Goal: Task Accomplishment & Management: Complete application form

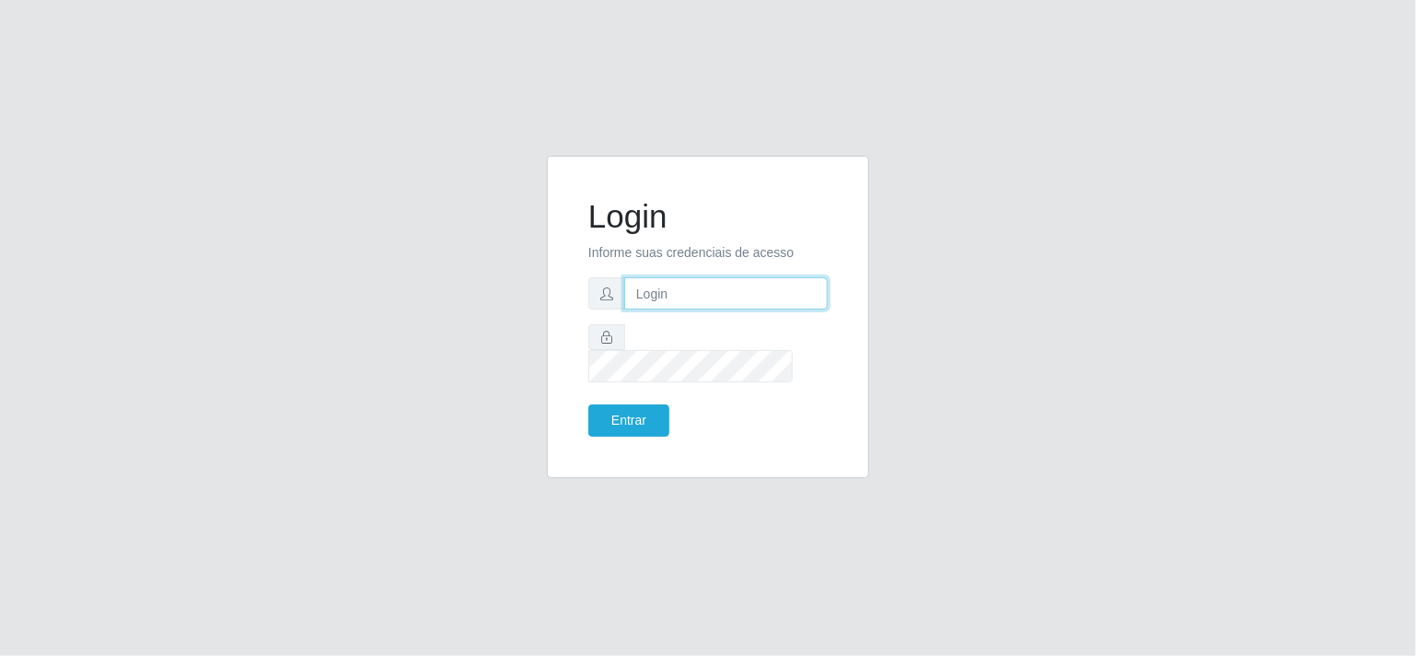
click at [648, 309] on input "text" at bounding box center [726, 293] width 204 height 32
type input "[EMAIL_ADDRESS][DOMAIN_NAME]"
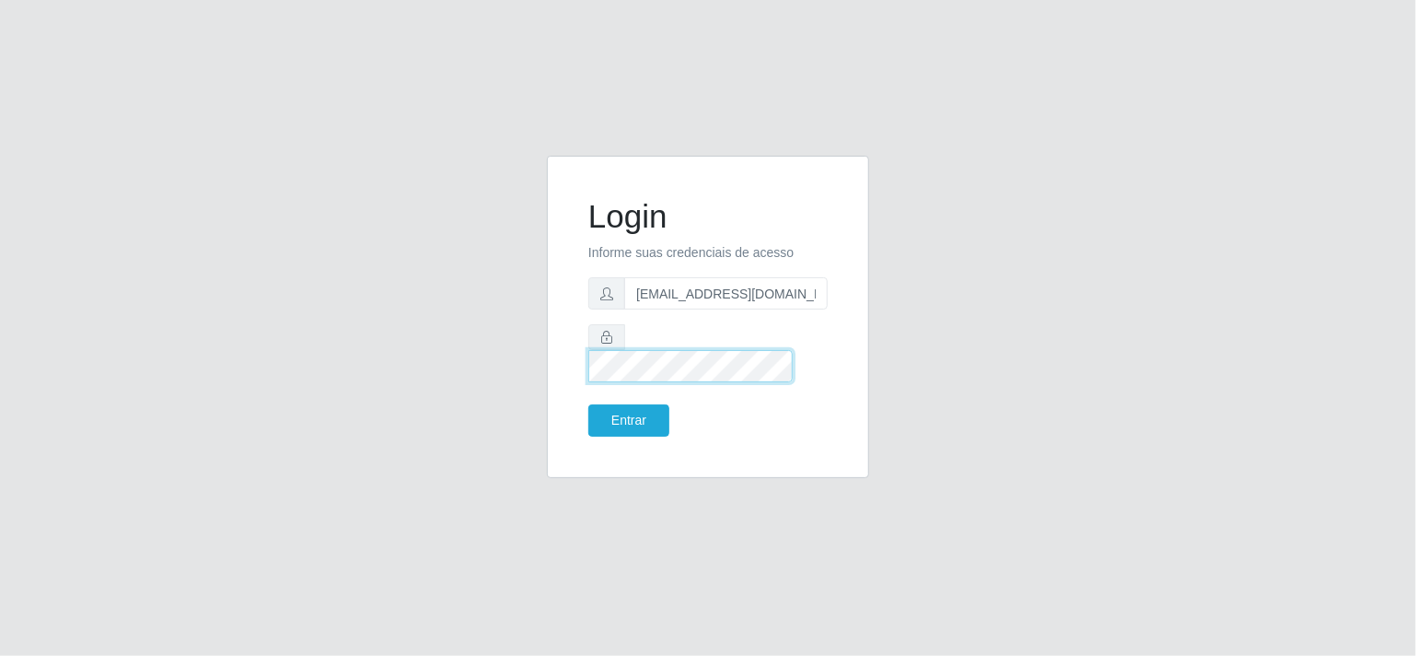
click at [588, 404] on button "Entrar" at bounding box center [628, 420] width 81 height 32
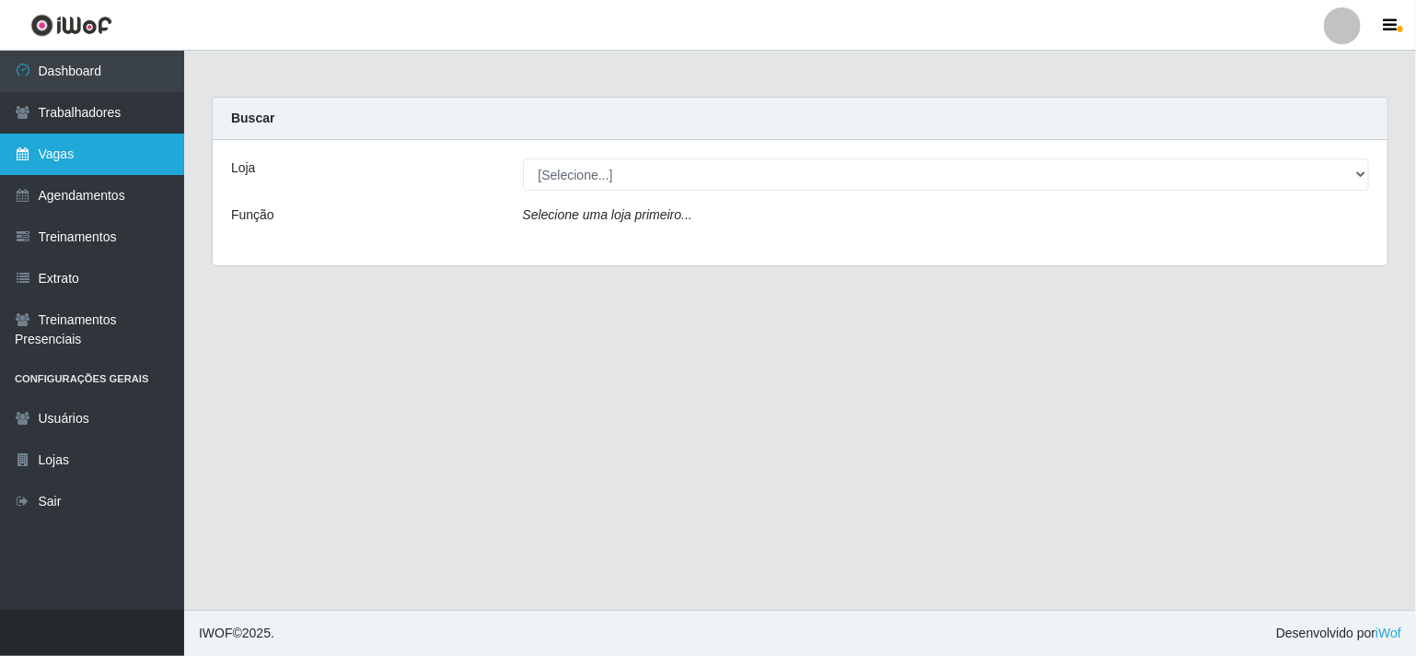
click at [115, 139] on link "Vagas" at bounding box center [92, 154] width 184 height 41
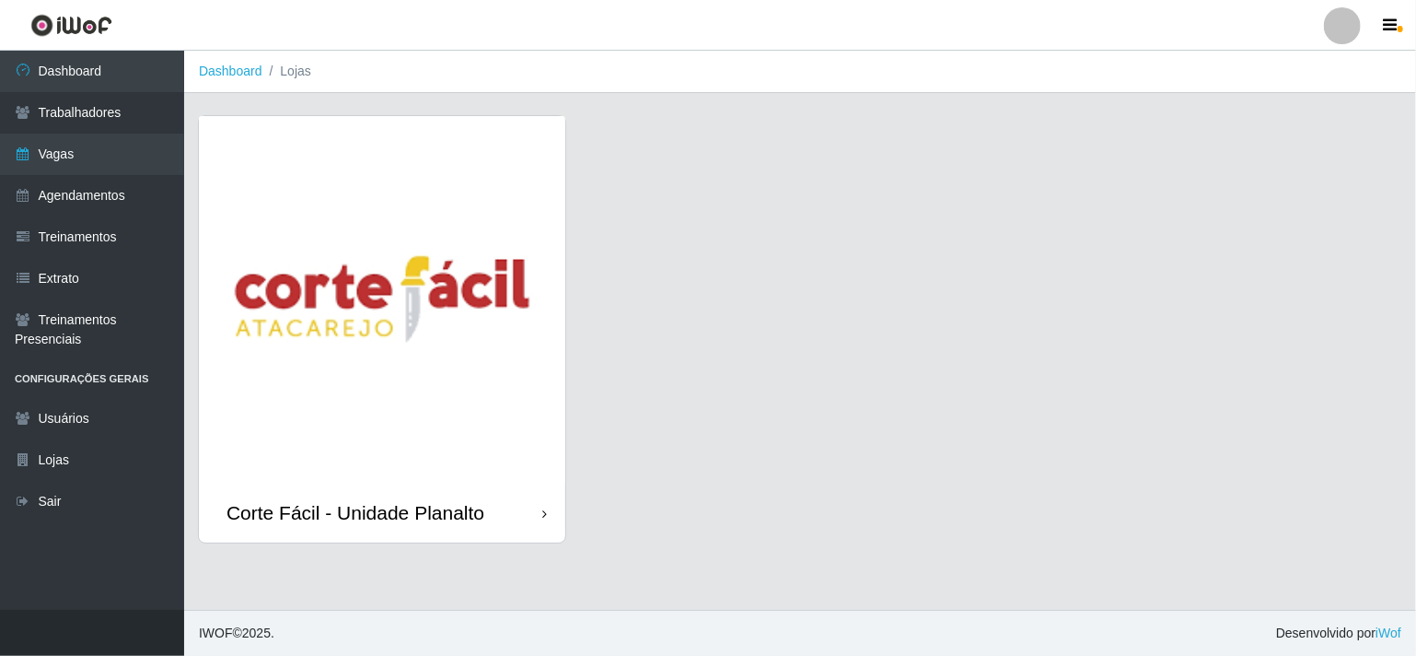
click at [487, 283] on img at bounding box center [382, 299] width 367 height 367
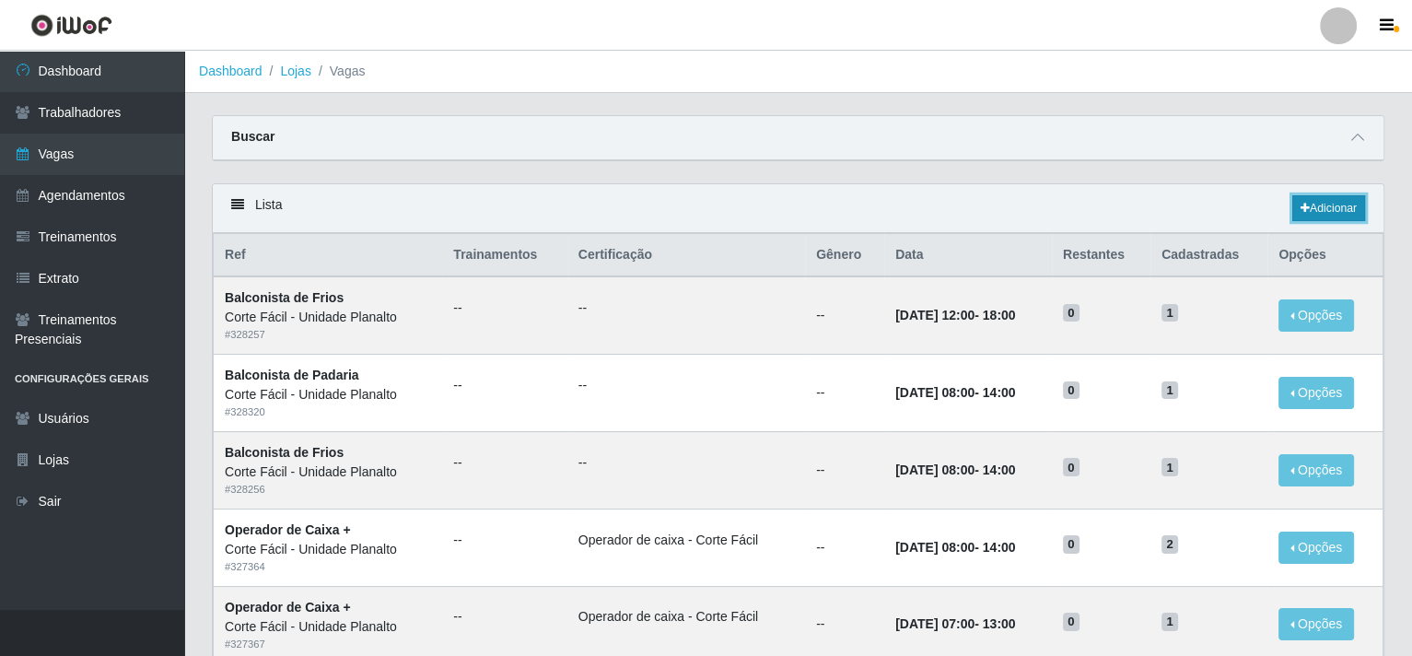
click at [1315, 211] on link "Adicionar" at bounding box center [1328, 208] width 73 height 26
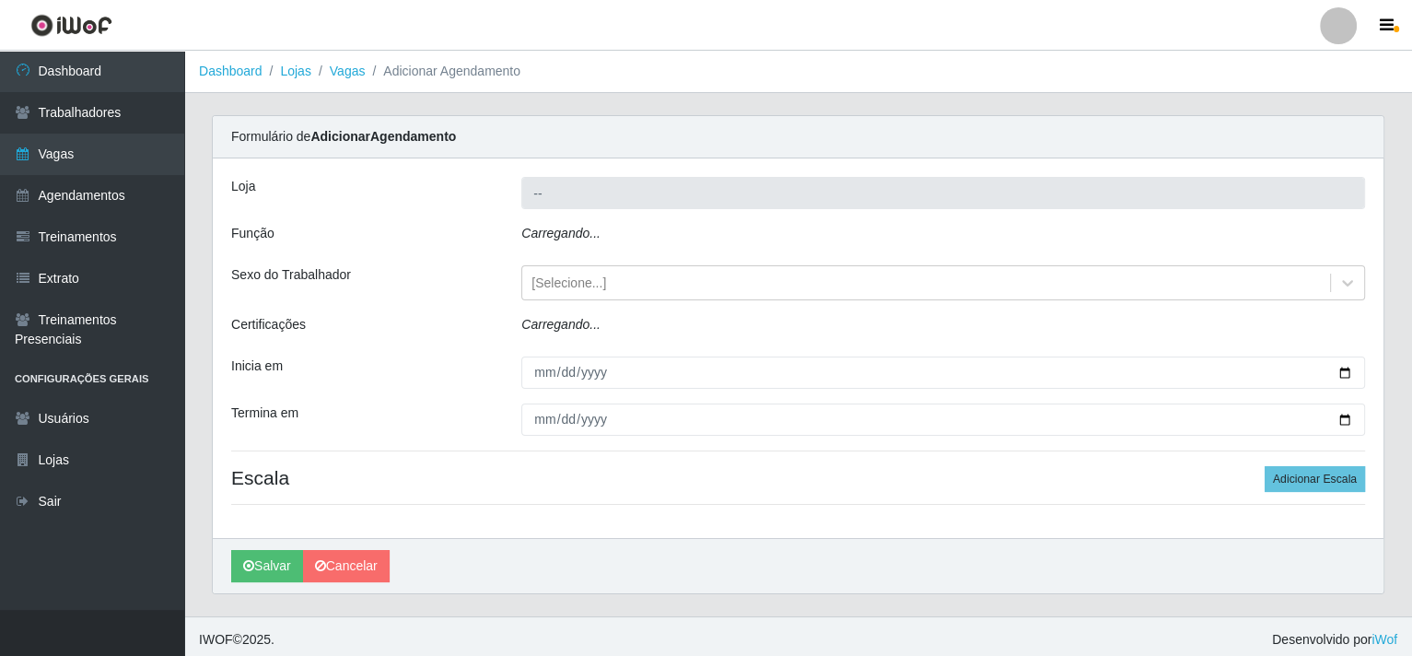
type input "Corte Fácil - Unidade Planalto"
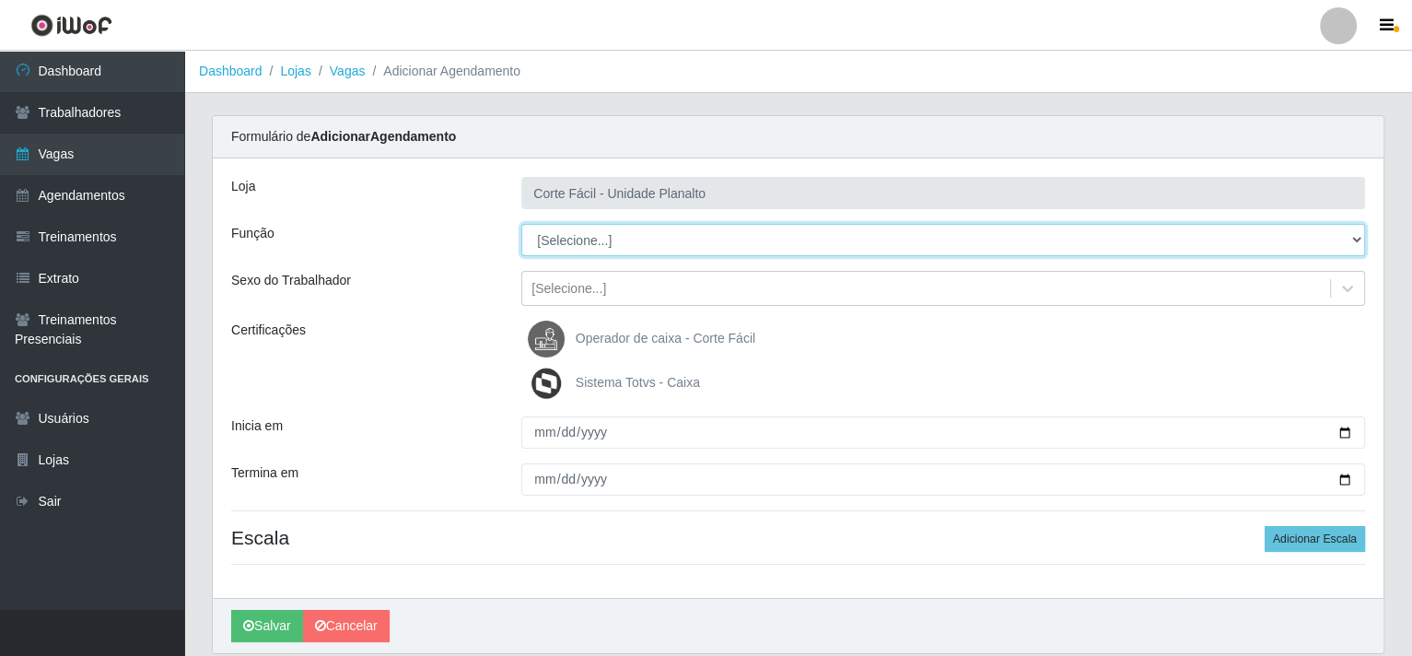
click at [1348, 237] on select "[Selecione...] ASG ASG + ASG ++ Auxiliar de Estacionamento Auxiliar de Estacion…" at bounding box center [943, 240] width 844 height 32
select select "22"
click at [521, 224] on select "[Selecione...] ASG ASG + ASG ++ Auxiliar de Estacionamento Auxiliar de Estacion…" at bounding box center [943, 240] width 844 height 32
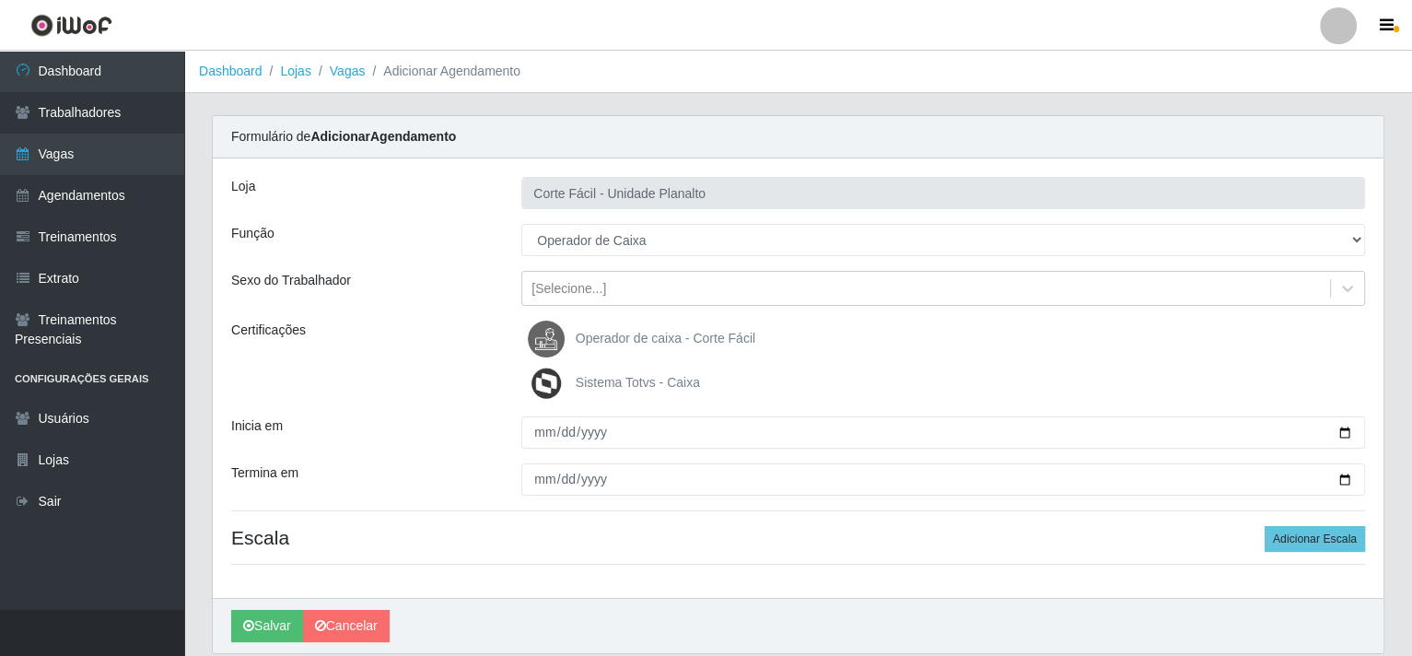
click at [581, 331] on span "Operador de caixa - Corte Fácil" at bounding box center [666, 338] width 180 height 15
click at [0, 0] on input "Operador de caixa - Corte Fácil" at bounding box center [0, 0] width 0 height 0
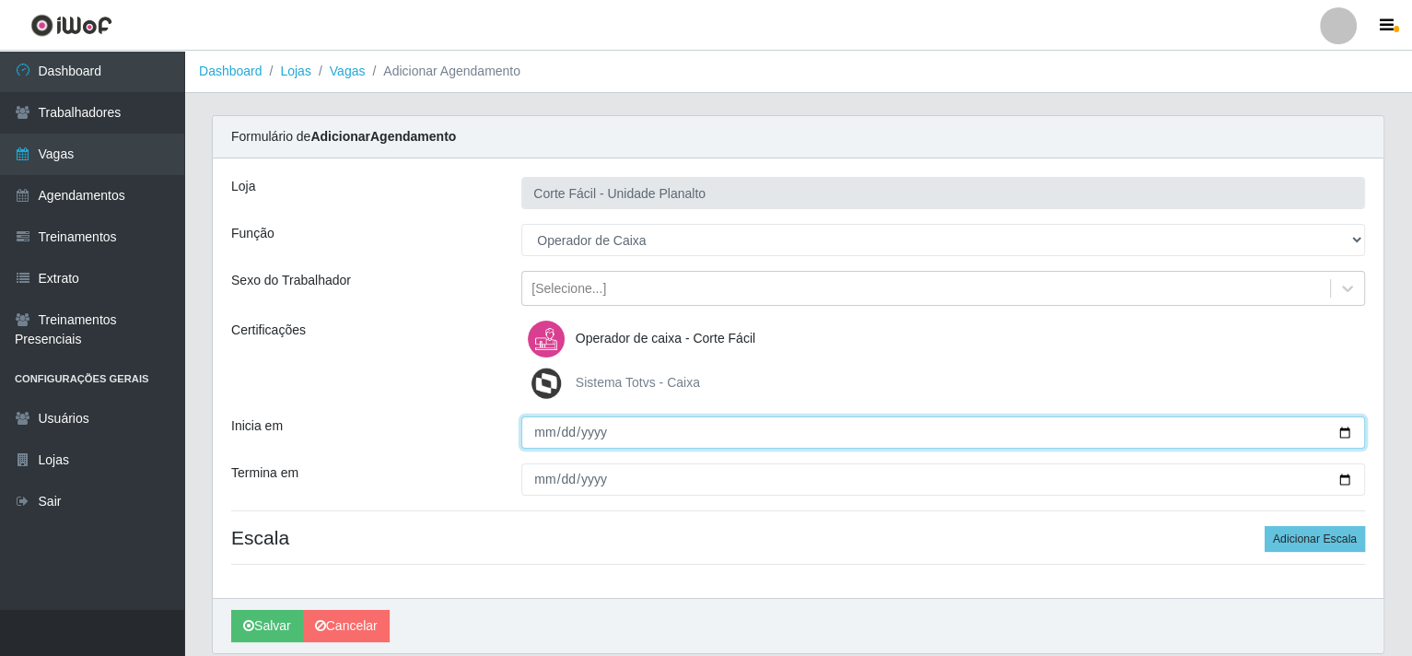
click at [1342, 429] on input "Inicia em" at bounding box center [943, 432] width 844 height 32
type input "[DATE]"
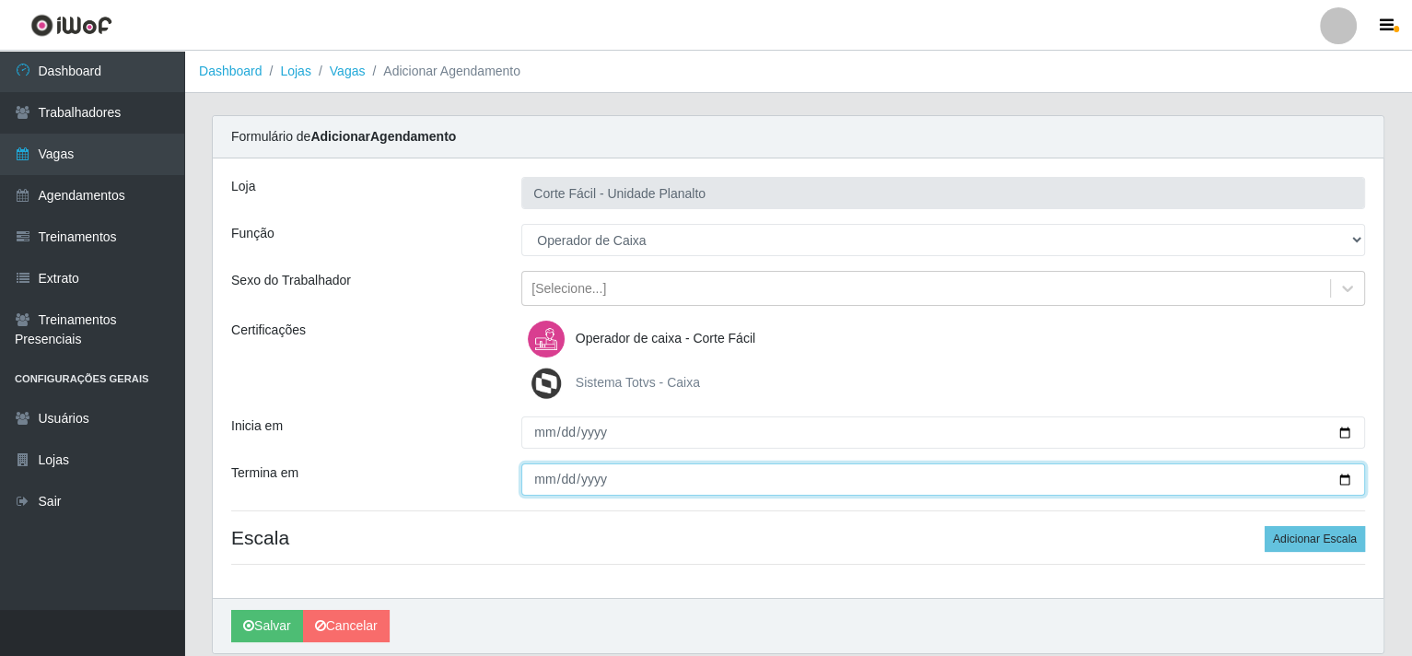
click at [1341, 482] on input "Termina em" at bounding box center [943, 479] width 844 height 32
type input "[DATE]"
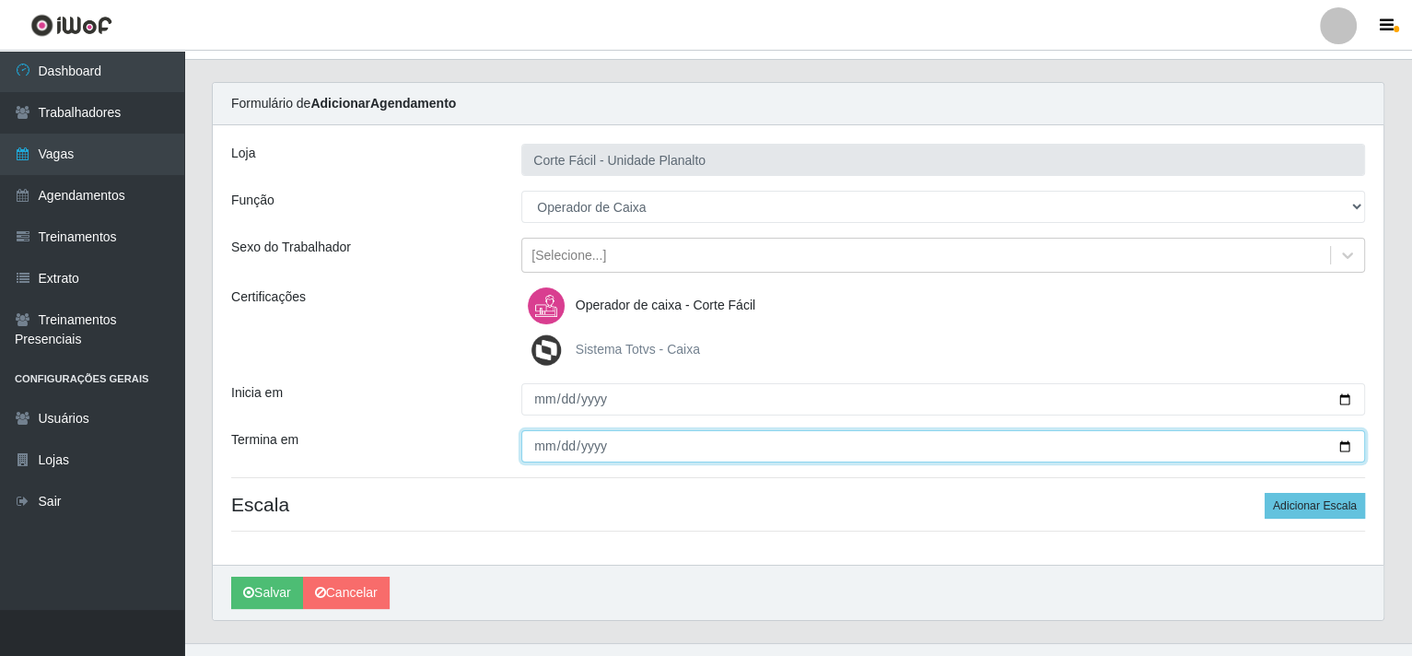
scroll to position [64, 0]
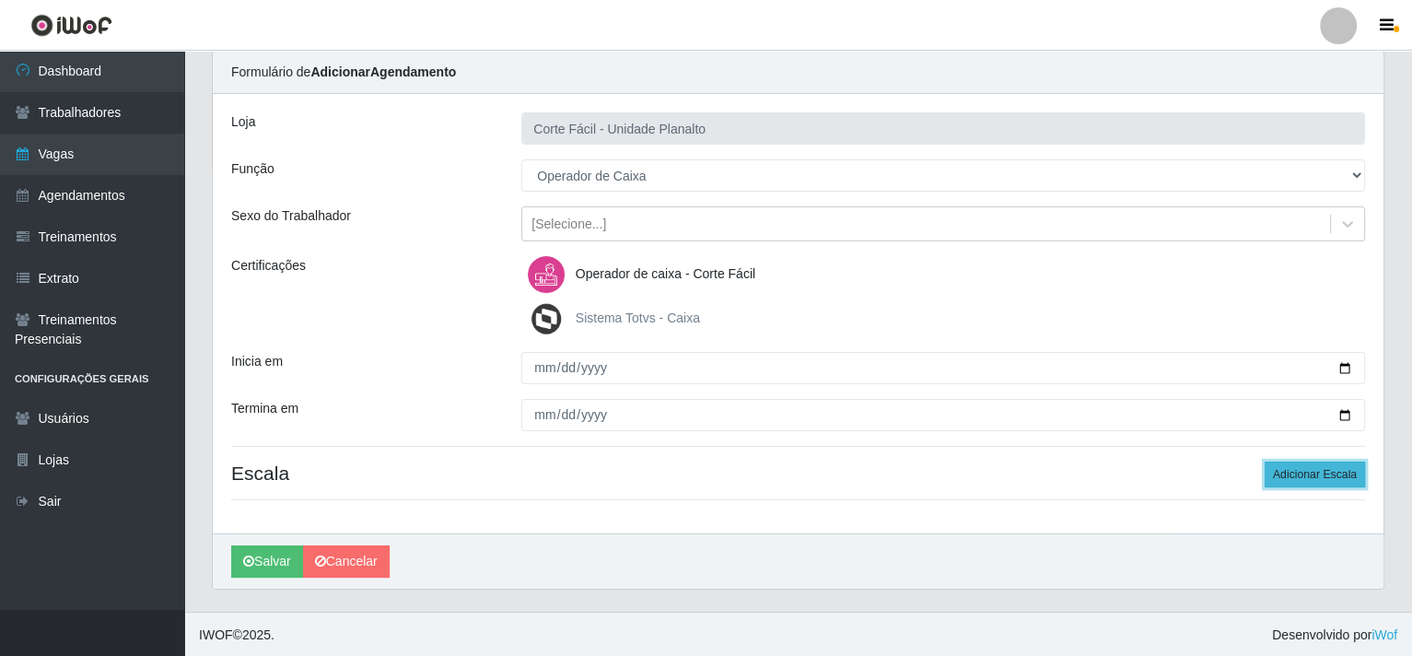
click at [1325, 473] on button "Adicionar Escala" at bounding box center [1314, 474] width 100 height 26
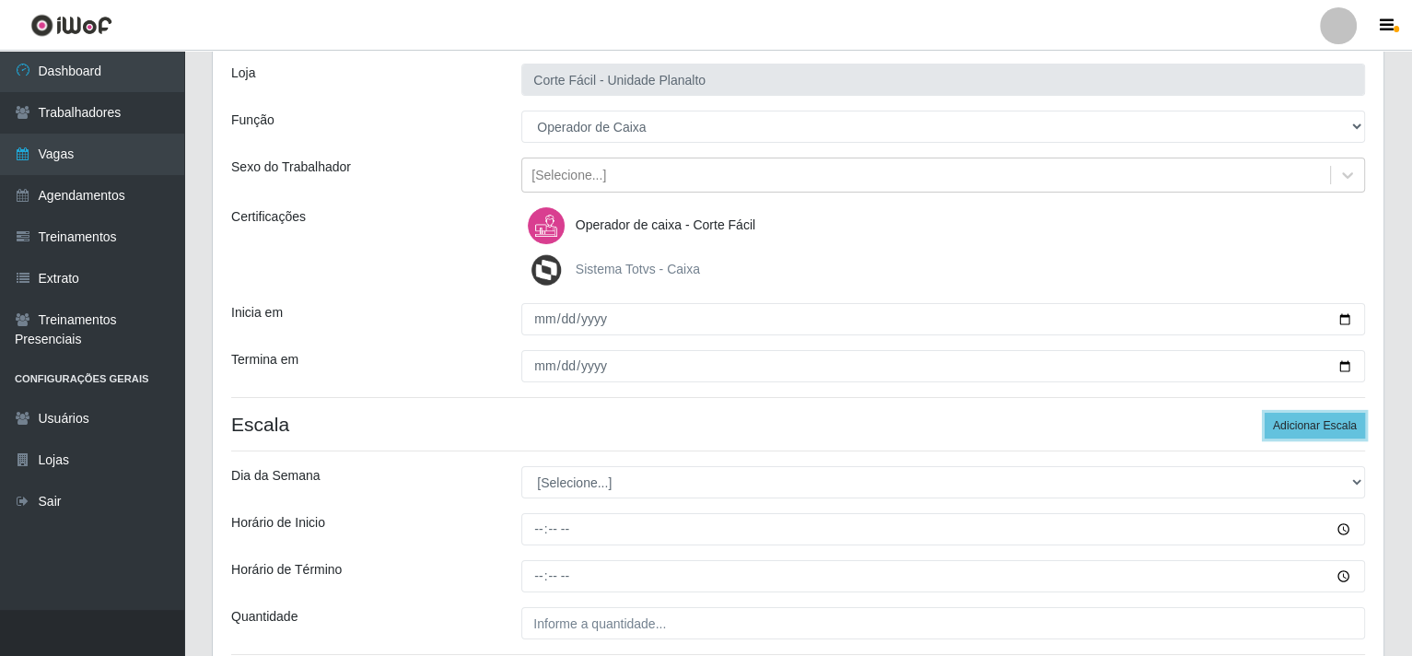
scroll to position [249, 0]
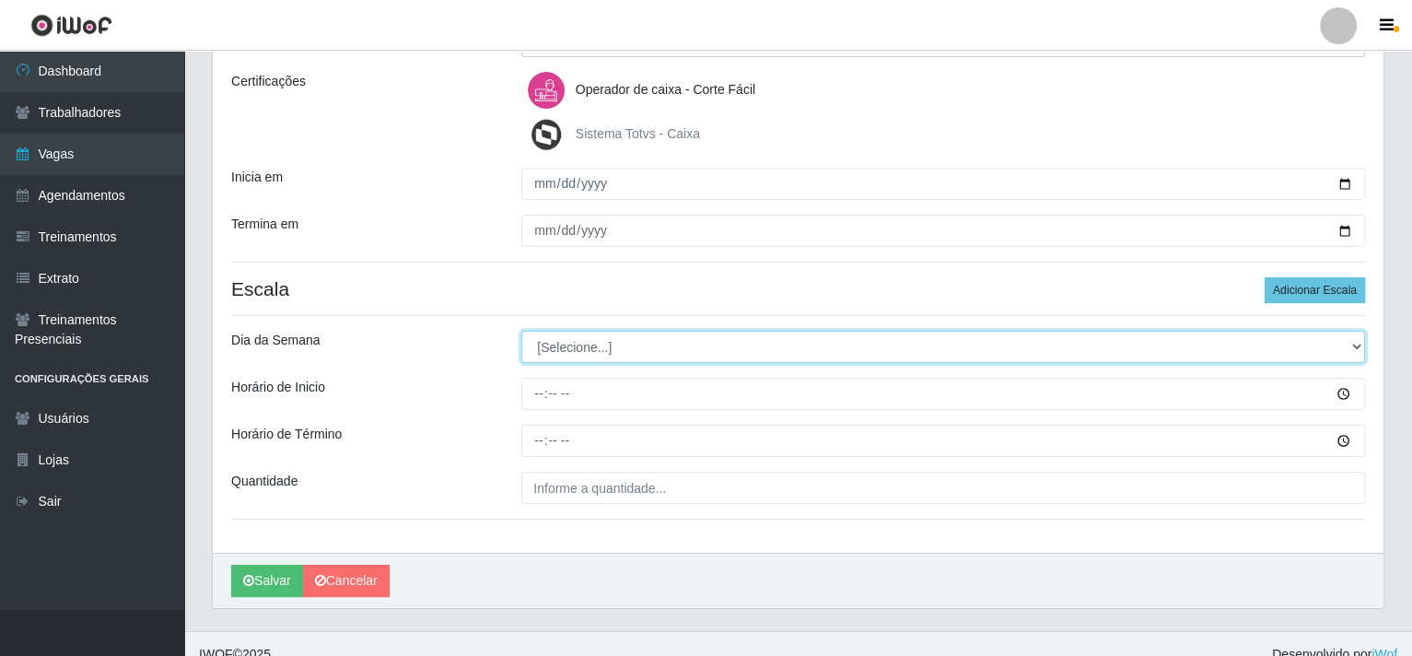
click at [555, 347] on select "[Selecione...] Segunda Terça Quarta Quinta Sexta Sábado Domingo" at bounding box center [943, 347] width 844 height 32
select select "3"
click at [521, 331] on select "[Selecione...] Segunda Terça Quarta Quinta Sexta Sábado Domingo" at bounding box center [943, 347] width 844 height 32
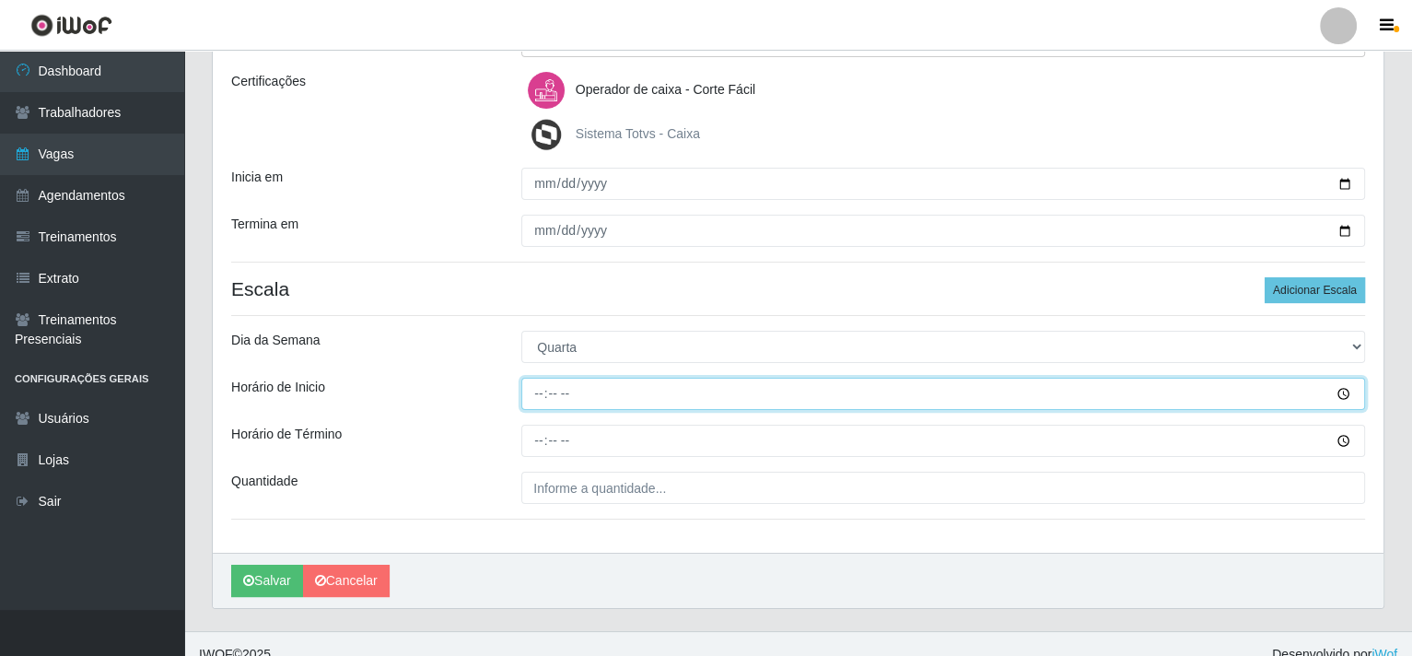
click at [531, 391] on input "Horário de Inicio" at bounding box center [943, 394] width 844 height 32
type input "07:00"
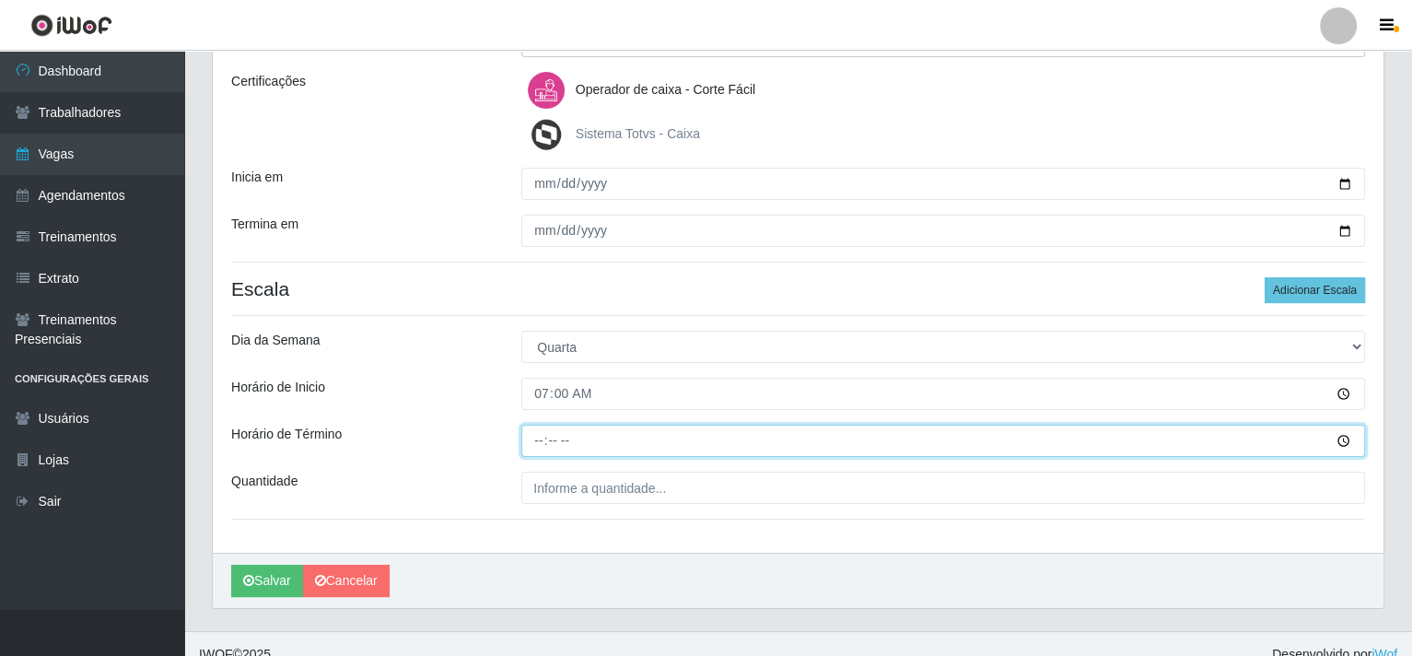
click at [534, 441] on input "Horário de Término" at bounding box center [943, 441] width 844 height 32
type input "13:00"
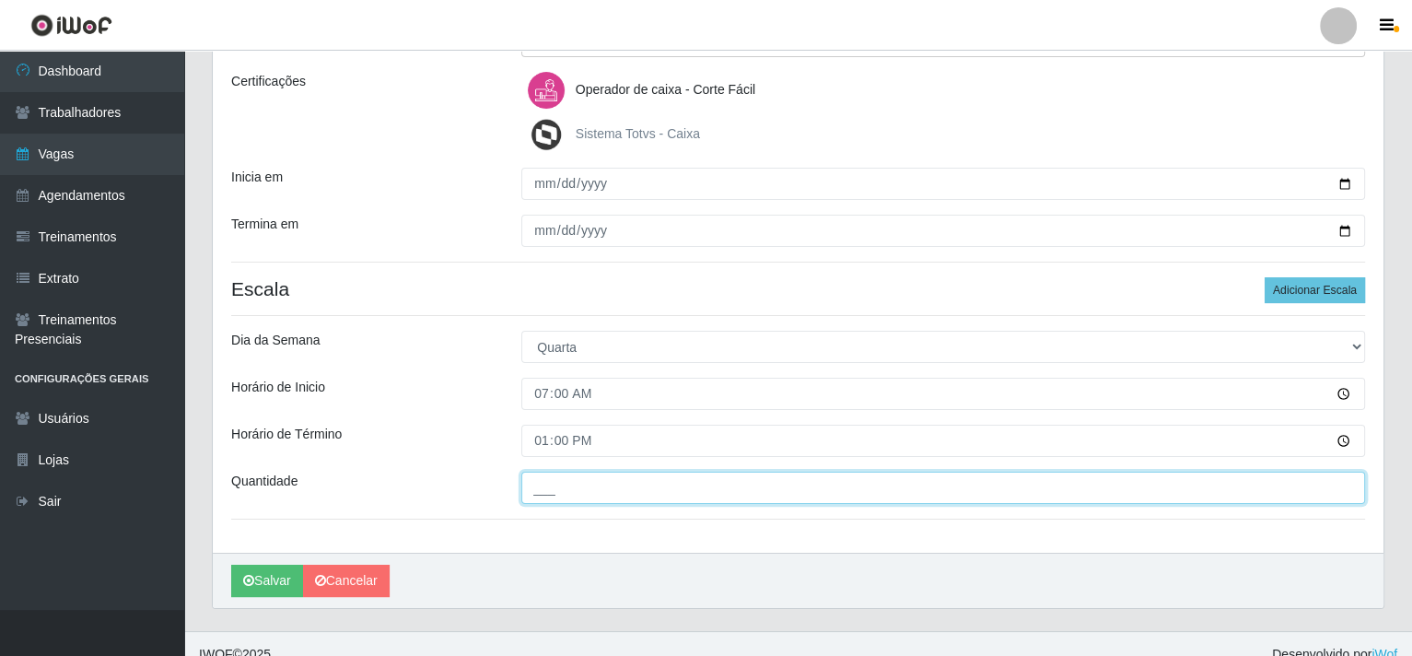
click at [542, 482] on input "___" at bounding box center [943, 488] width 844 height 32
type input "001"
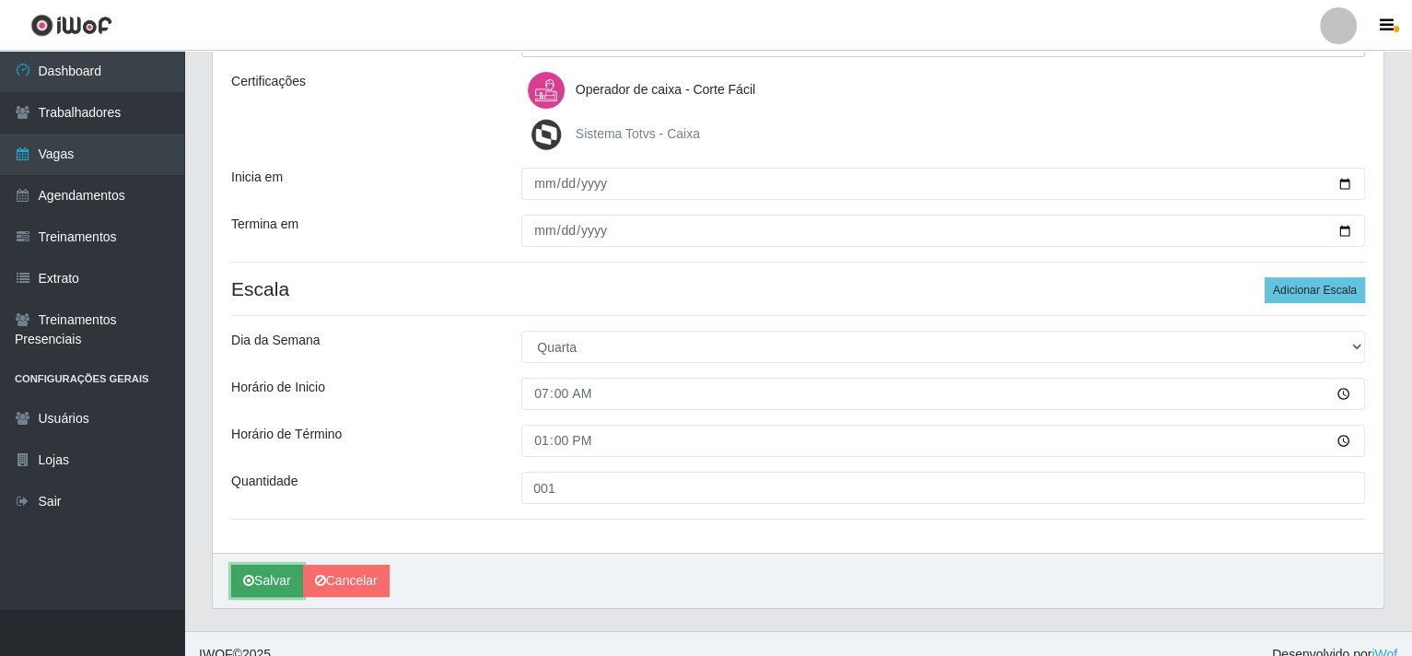
click at [249, 565] on button "Salvar" at bounding box center [267, 581] width 72 height 32
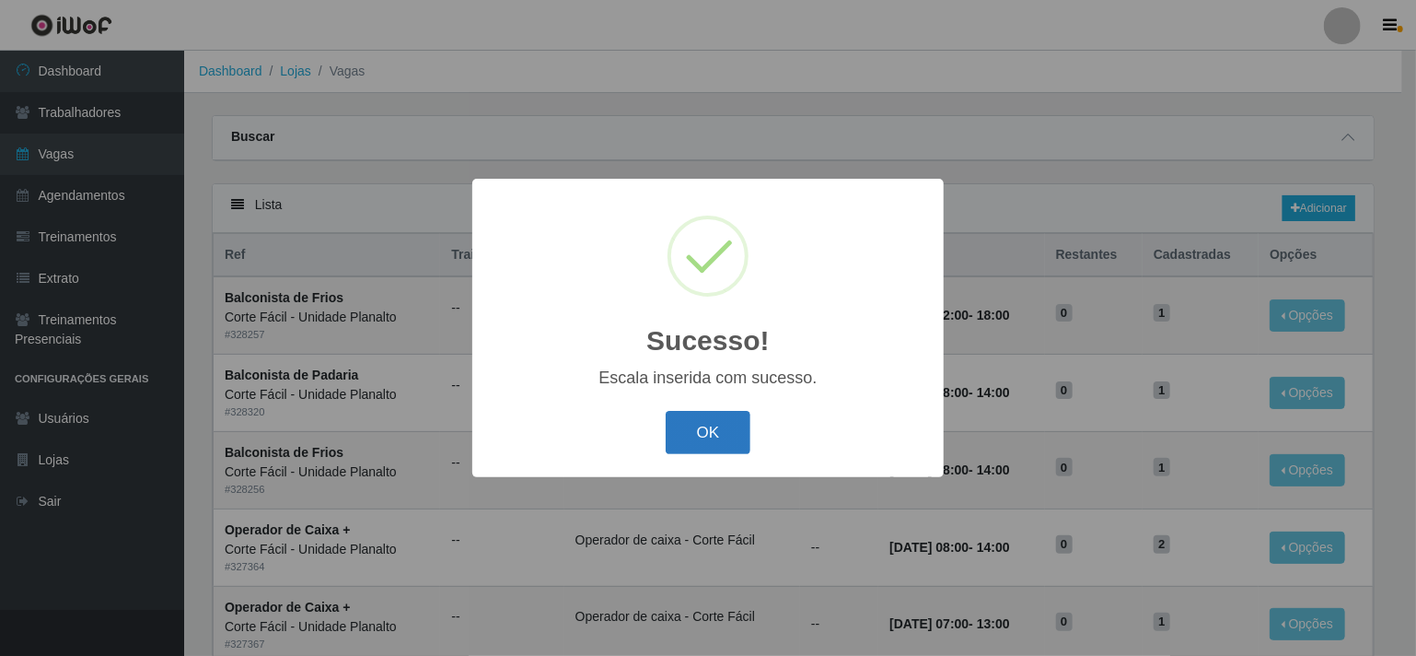
click at [689, 442] on button "OK" at bounding box center [709, 432] width 86 height 43
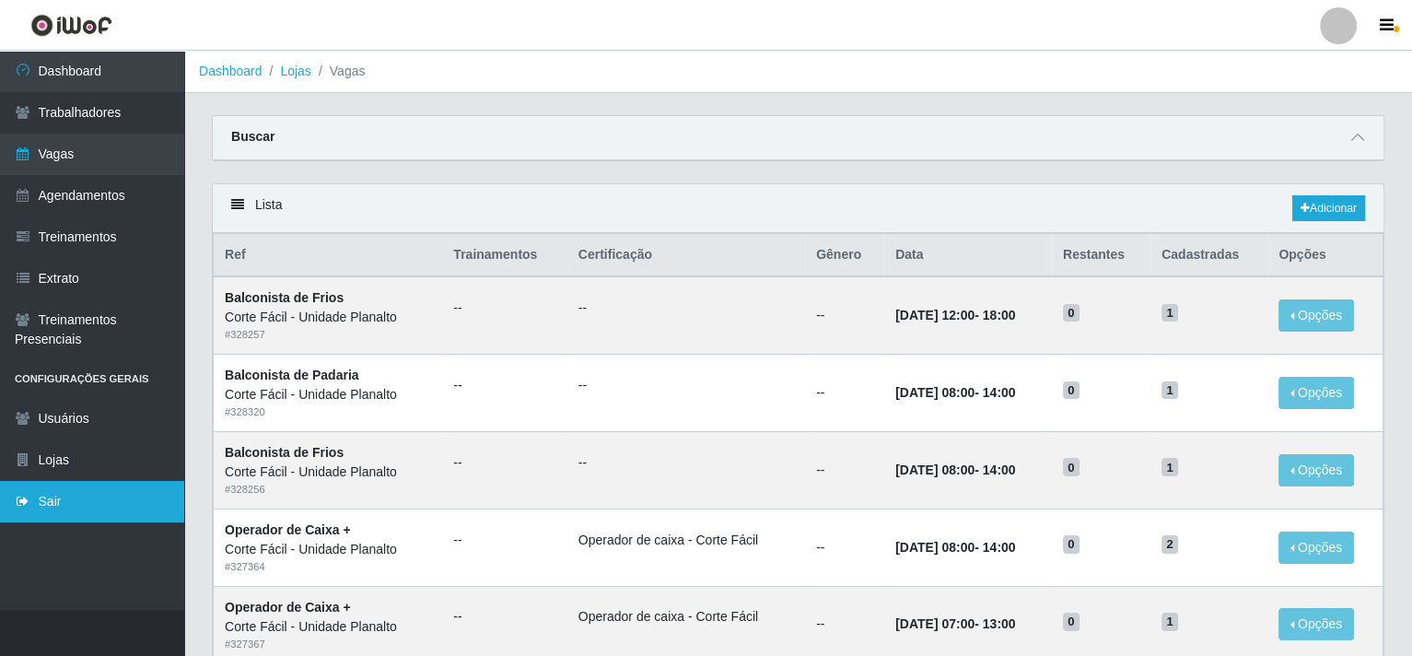
click at [139, 496] on link "Sair" at bounding box center [92, 501] width 184 height 41
